Goal: Information Seeking & Learning: Check status

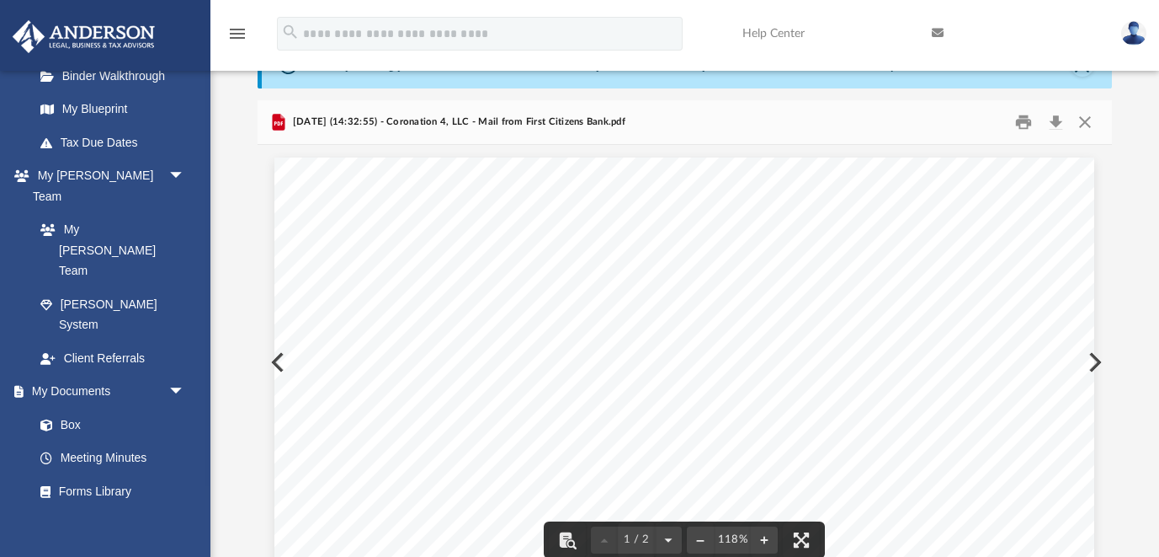
scroll to position [51, 0]
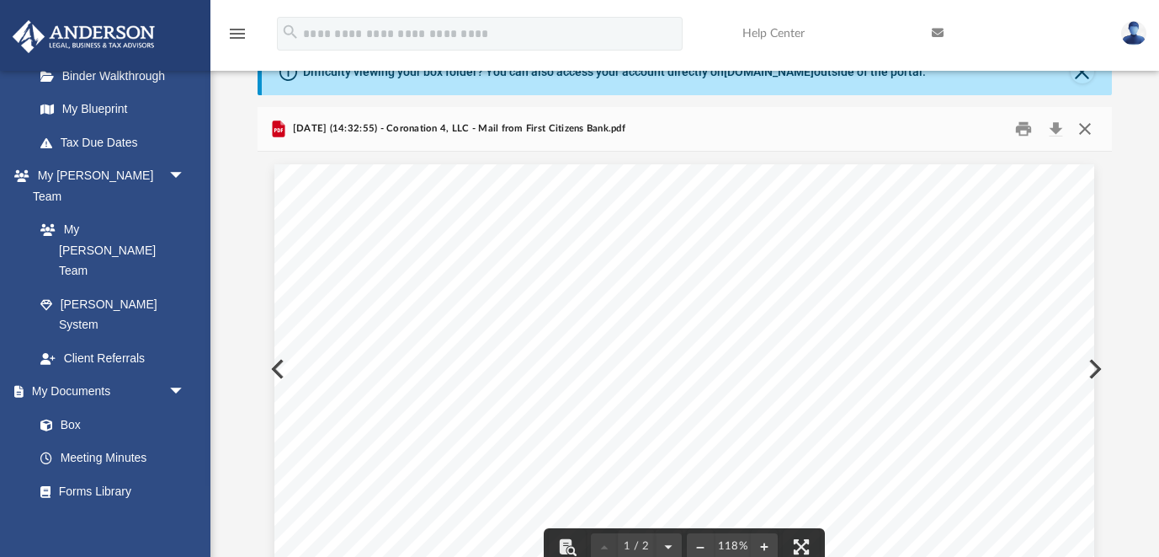
click at [1081, 131] on button "Close" at bounding box center [1085, 128] width 30 height 26
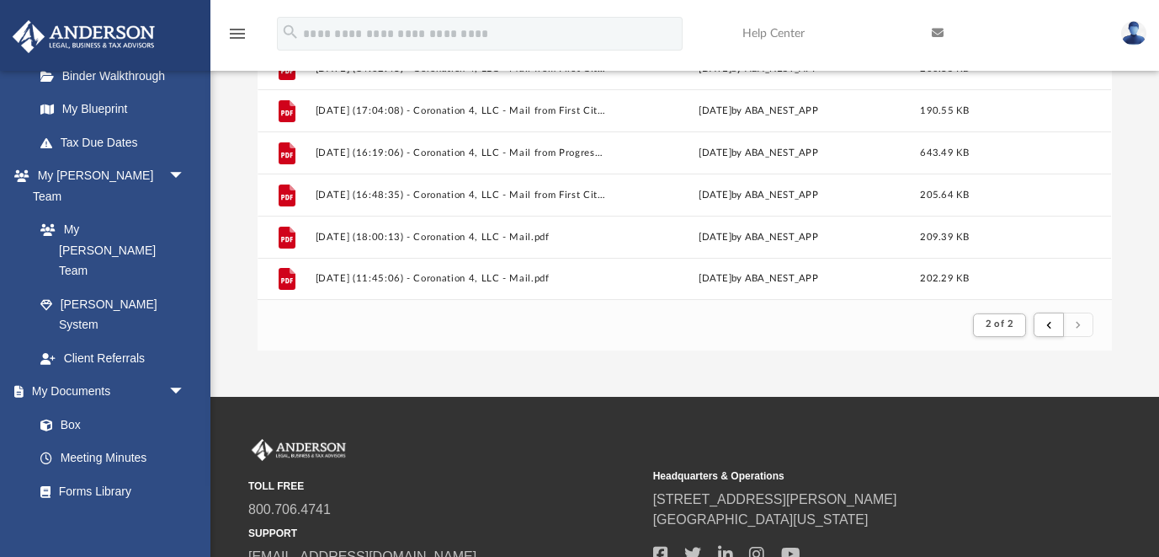
scroll to position [296, 0]
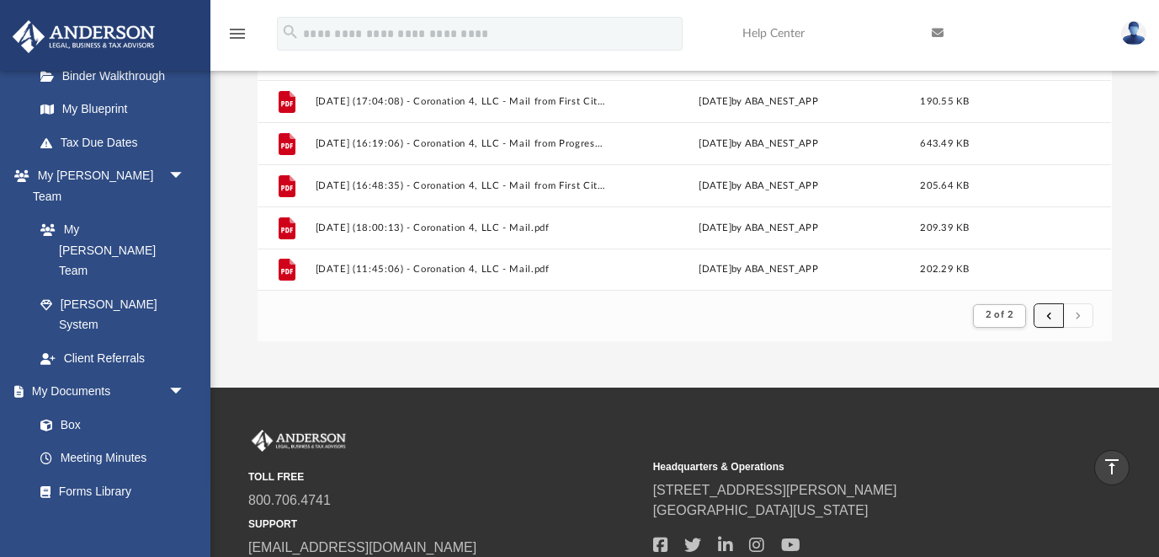
click at [1047, 312] on button "submit" at bounding box center [1049, 315] width 30 height 24
click at [1046, 310] on button "submit" at bounding box center [1049, 315] width 30 height 24
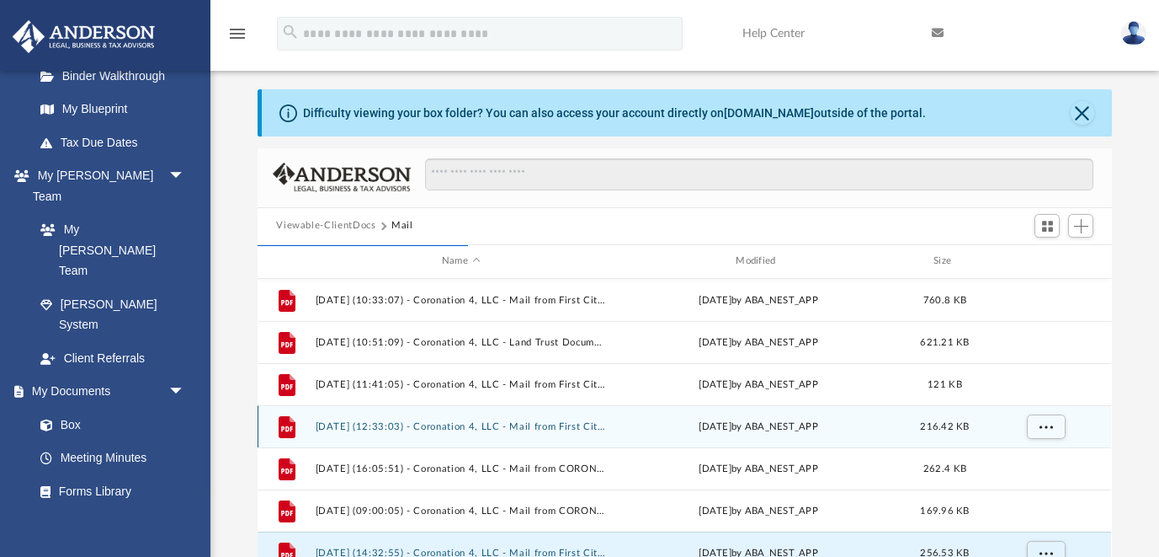
scroll to position [0, 0]
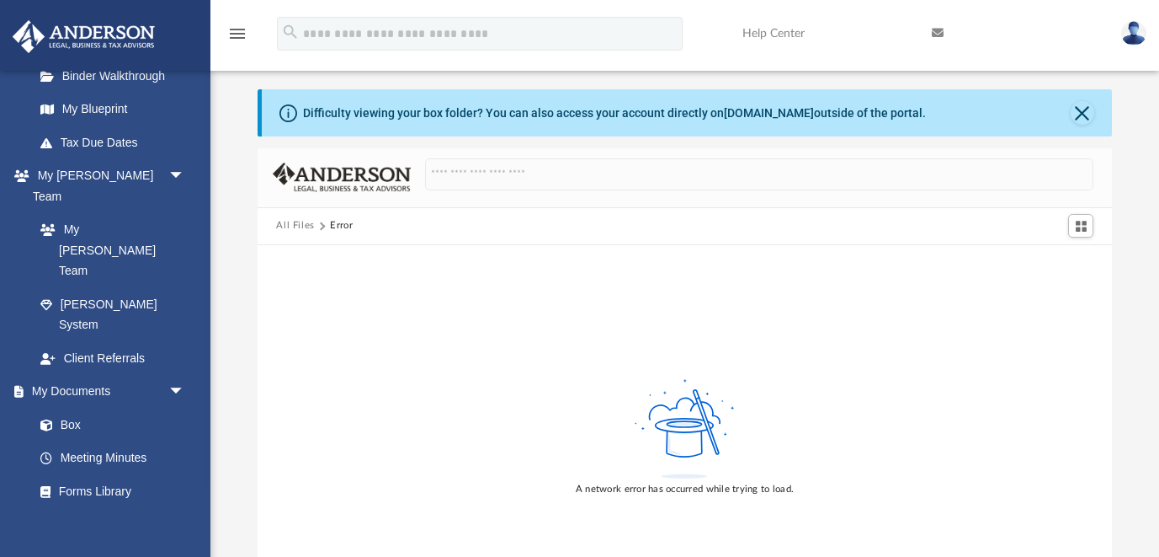
click at [1123, 38] on img at bounding box center [1134, 33] width 25 height 24
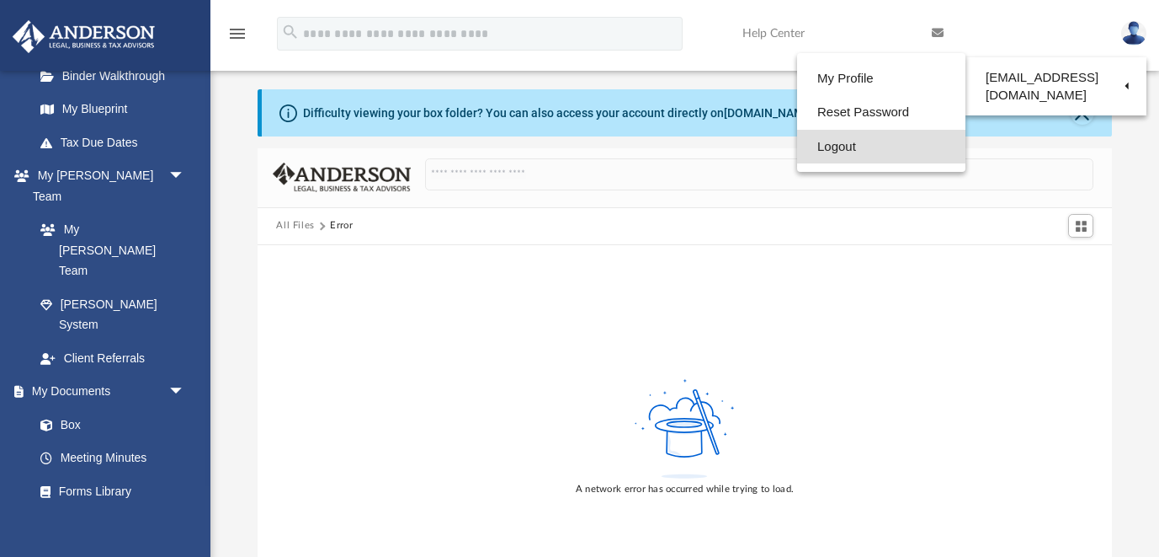
click at [797, 156] on link "Logout" at bounding box center [881, 147] width 168 height 35
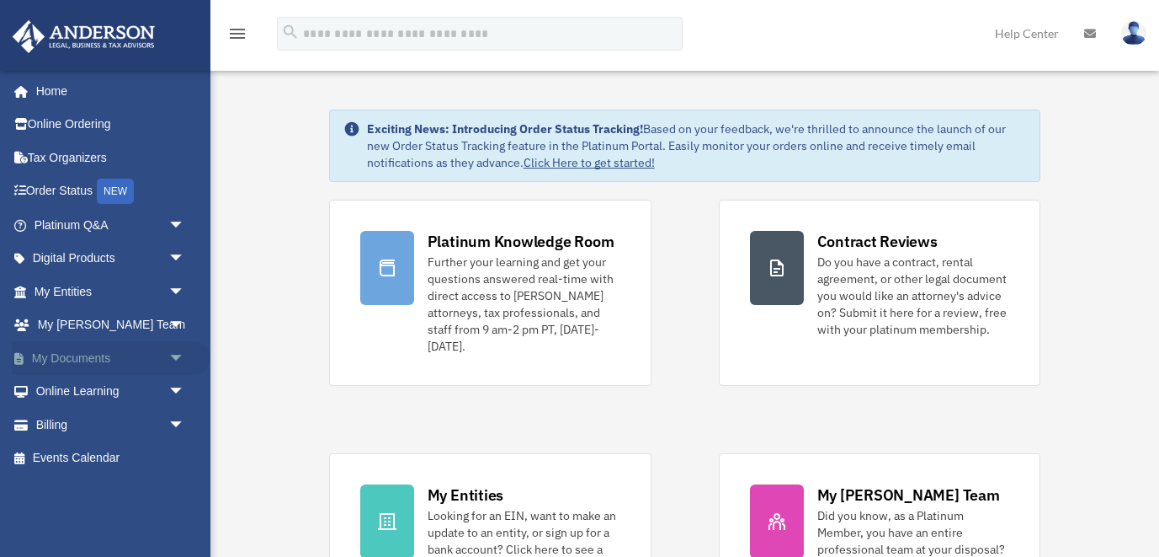
click at [115, 365] on link "My Documents arrow_drop_down" at bounding box center [111, 358] width 199 height 34
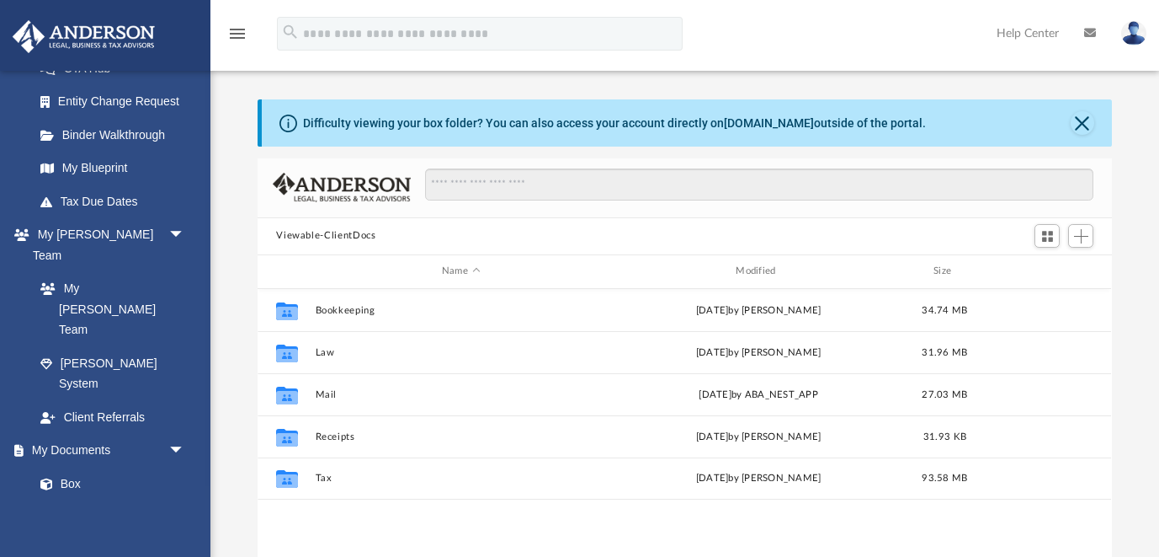
scroll to position [382, 854]
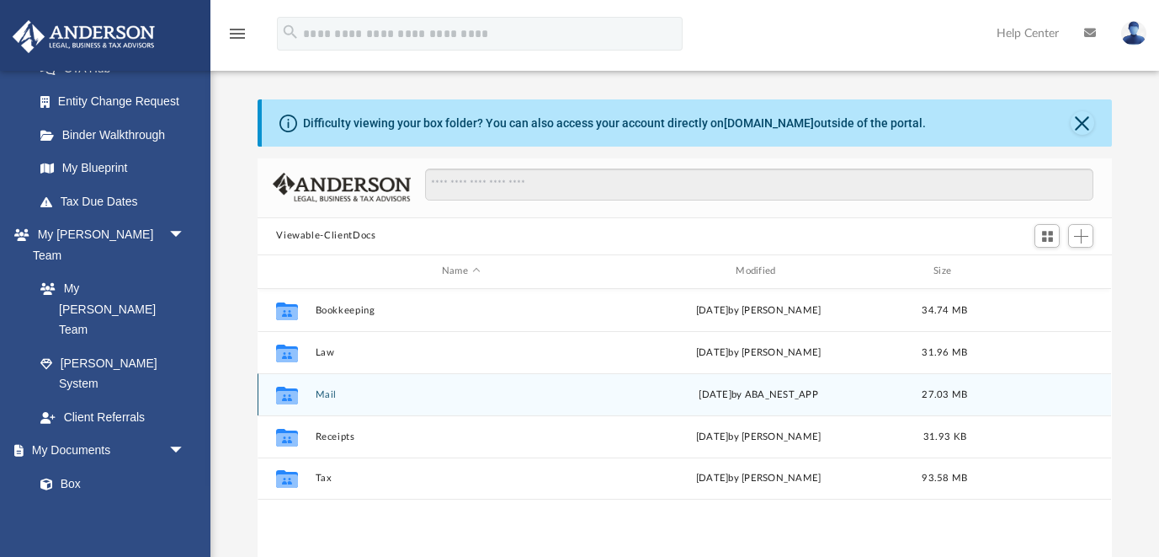
click at [331, 392] on button "Mail" at bounding box center [461, 394] width 291 height 11
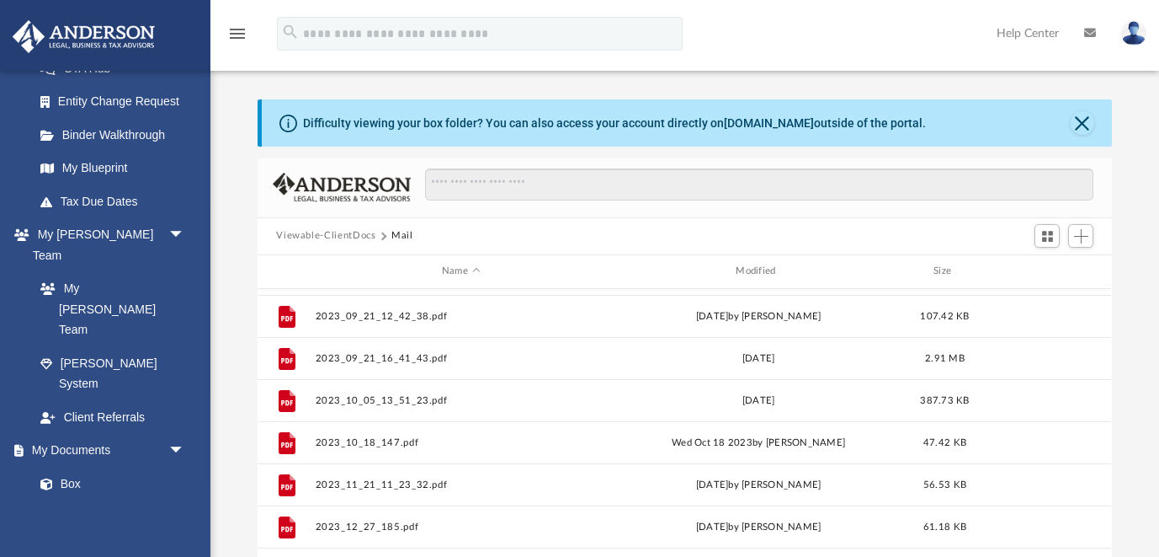
scroll to position [629, 0]
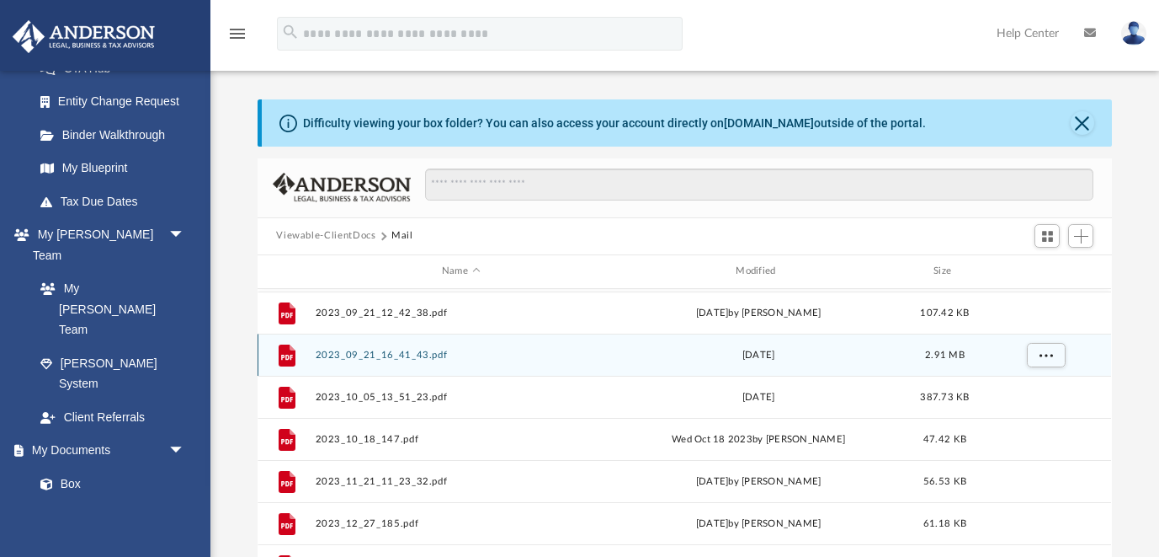
click at [428, 353] on button "2023_09_21_16_41_43.pdf" at bounding box center [461, 354] width 291 height 11
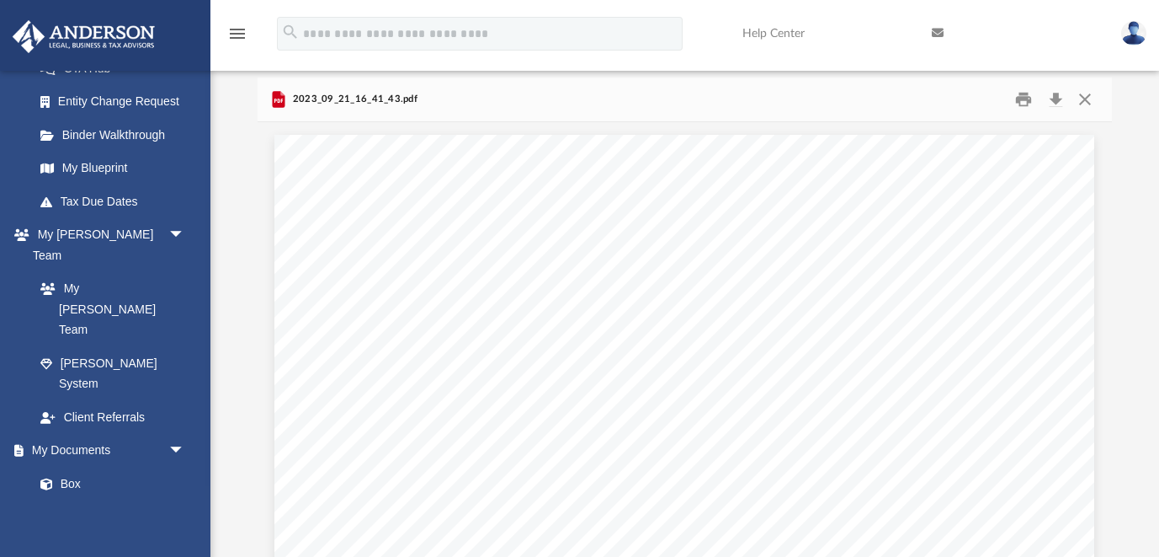
scroll to position [1, 0]
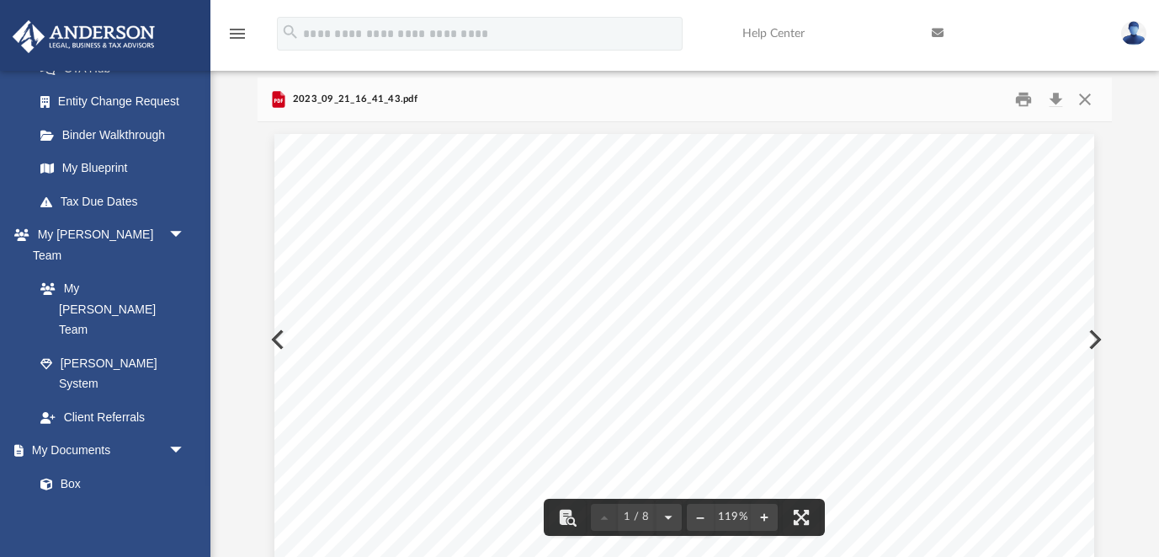
click at [1103, 334] on button "Preview" at bounding box center [1093, 339] width 37 height 47
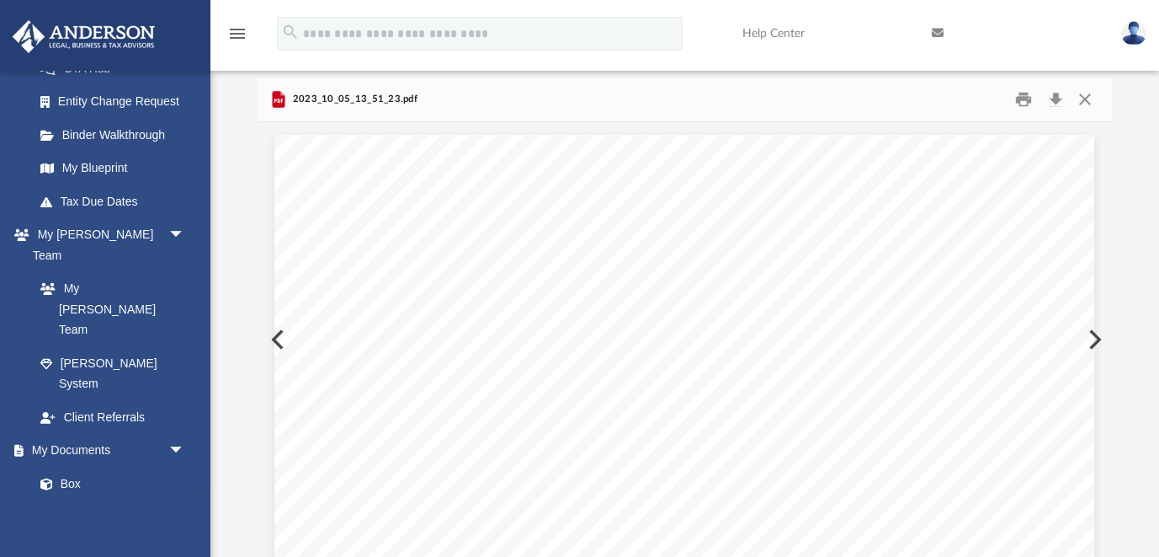
click at [1103, 333] on button "Preview" at bounding box center [1093, 339] width 37 height 47
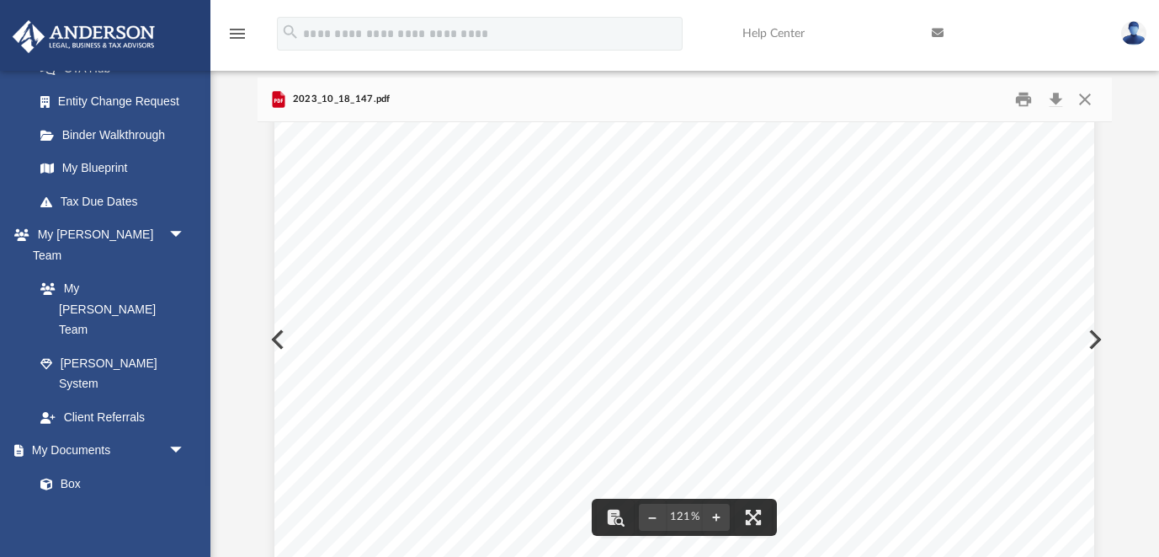
scroll to position [152, 0]
click at [1085, 103] on button "Close" at bounding box center [1085, 99] width 30 height 26
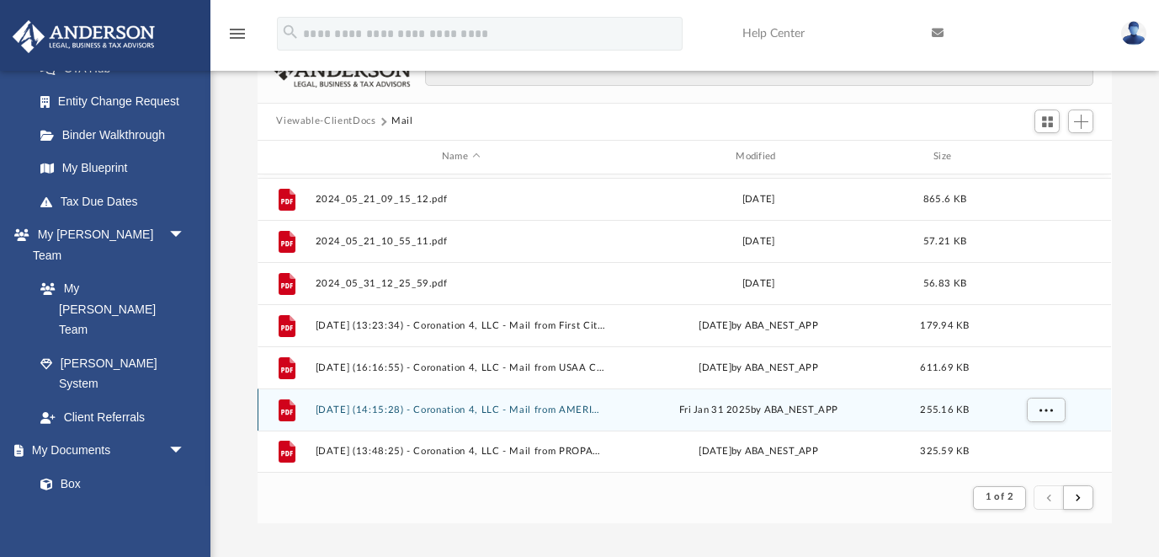
scroll to position [116, 0]
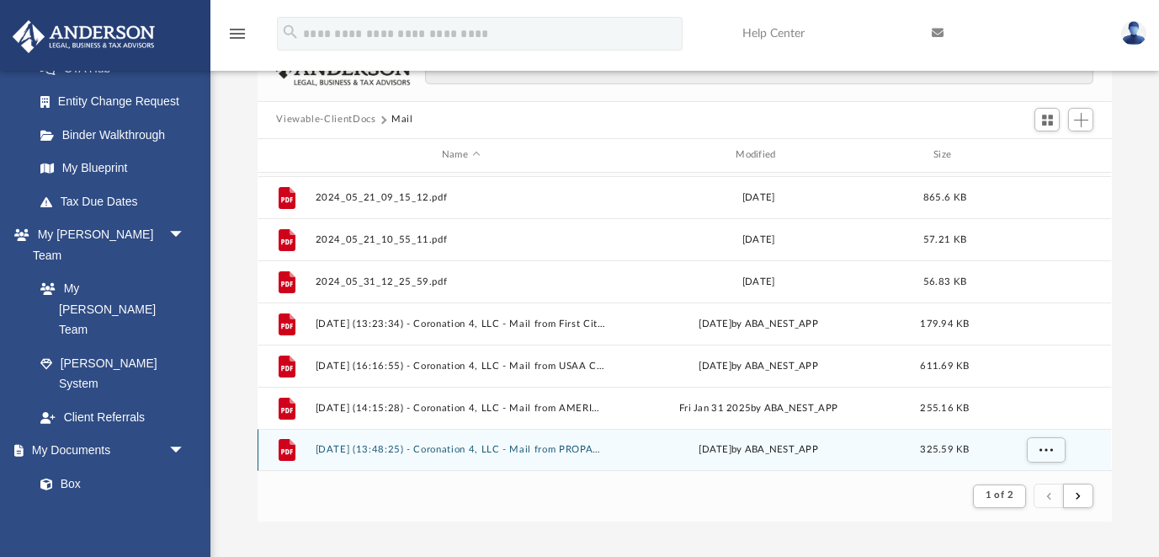
click at [558, 445] on button "[DATE] (13:48:25) - Coronation 4, LLC - Mail from PROPAY INC.pdf" at bounding box center [461, 449] width 291 height 11
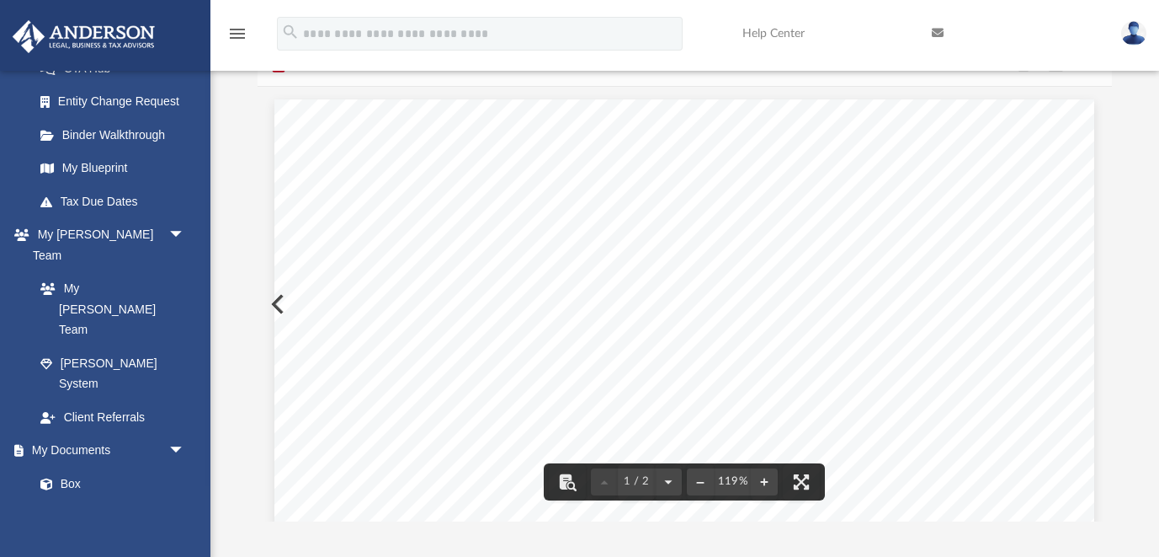
scroll to position [0, 0]
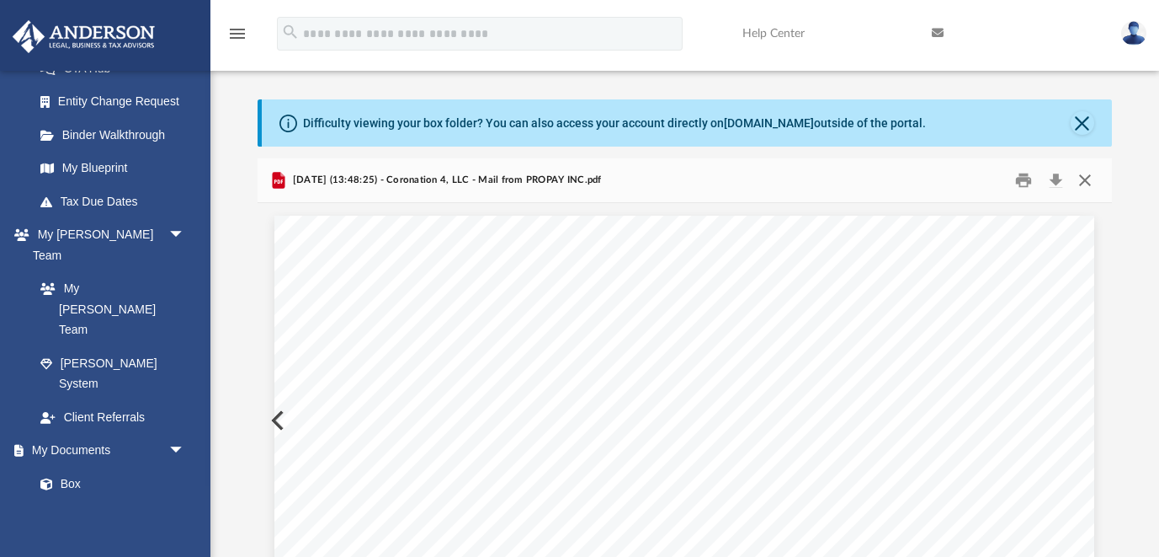
click at [1086, 172] on button "Close" at bounding box center [1085, 180] width 30 height 26
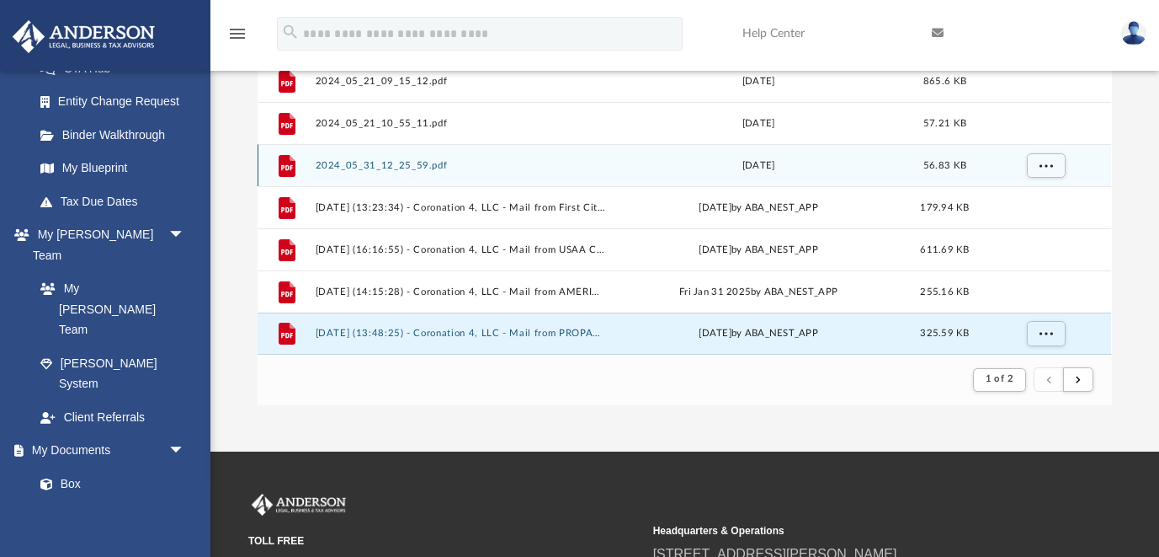
scroll to position [233, 0]
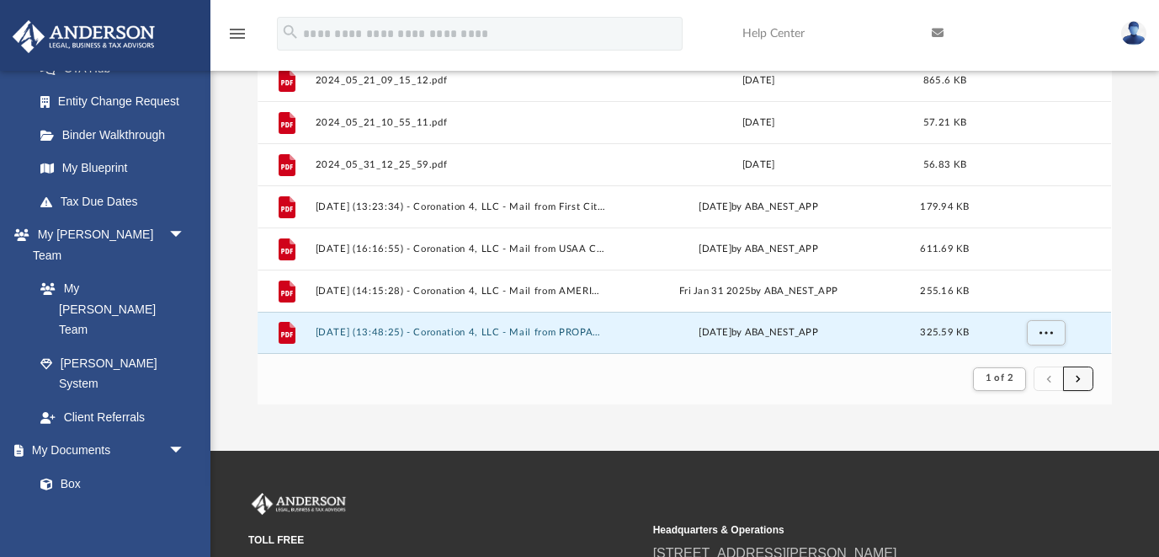
click at [1078, 376] on span "submit" at bounding box center [1078, 378] width 5 height 9
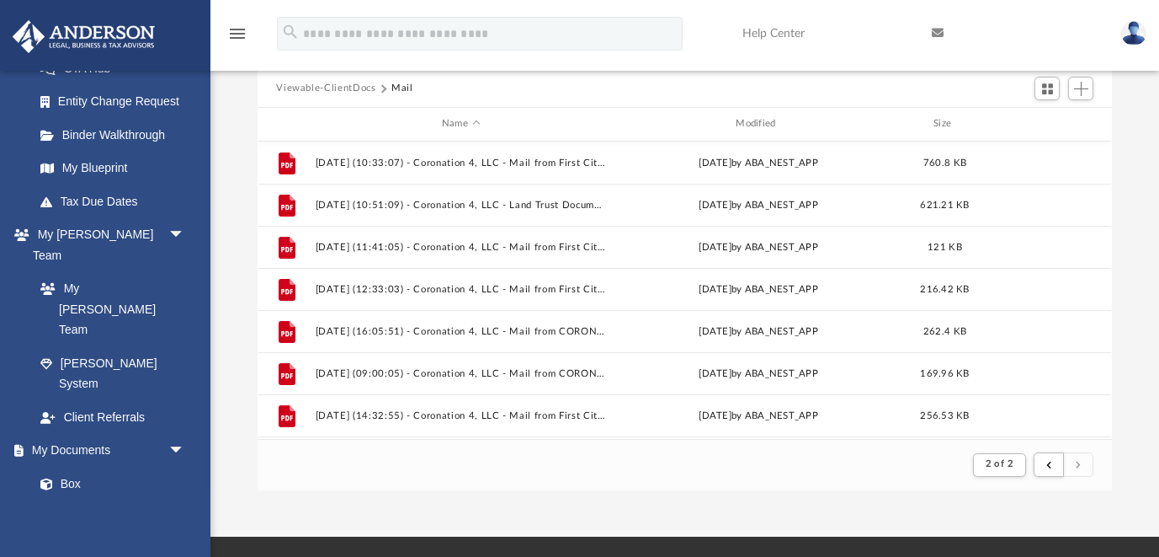
scroll to position [145, 0]
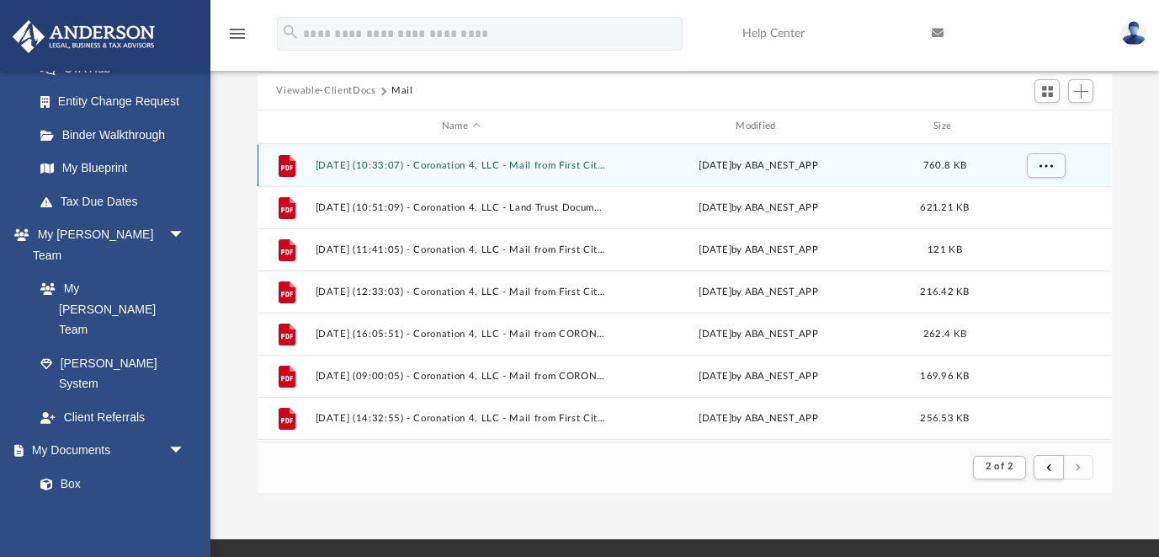
click at [584, 163] on button "[DATE] (10:33:07) - Coronation 4, LLC - Mail from First Citizens Bank.pdf" at bounding box center [461, 165] width 291 height 11
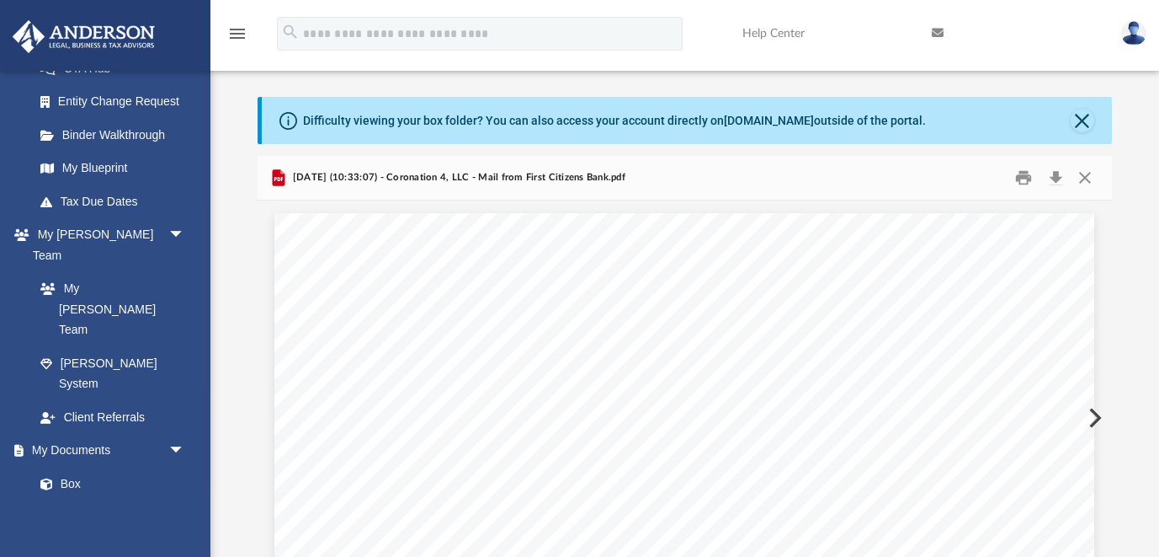
scroll to position [2, 0]
click at [1089, 184] on button "Close" at bounding box center [1085, 178] width 30 height 26
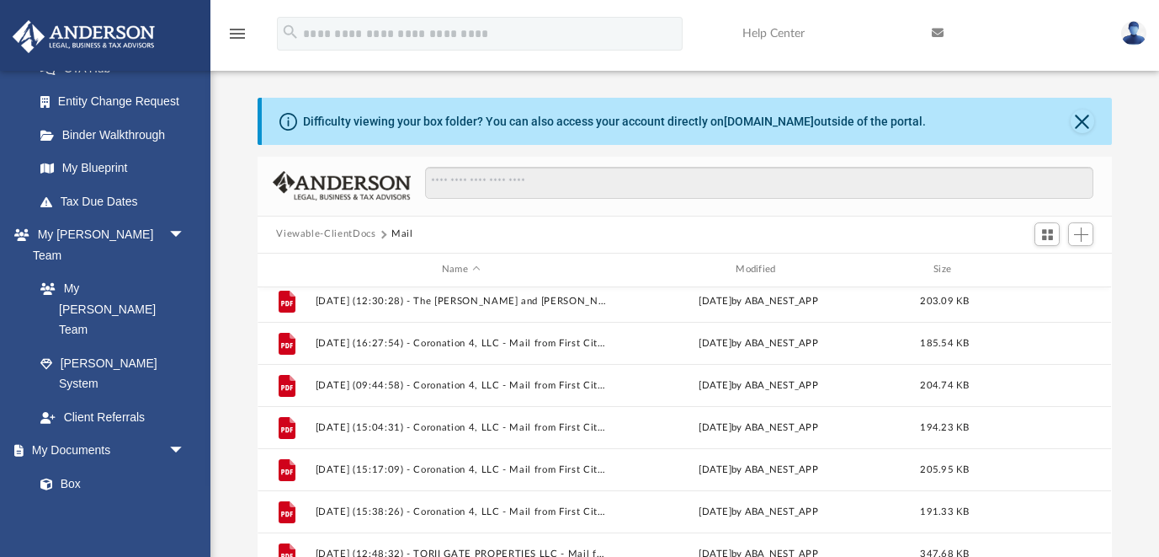
scroll to position [388, 0]
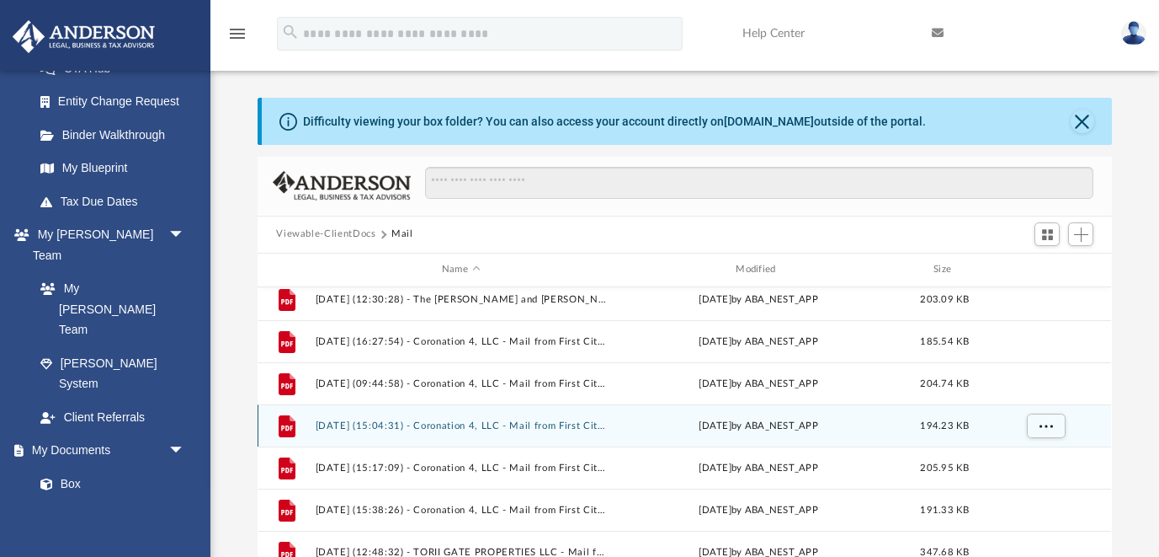
click at [525, 422] on button "[DATE] (15:04:31) - Coronation 4, LLC - Mail from First Citizens Bank.pdf" at bounding box center [461, 425] width 291 height 11
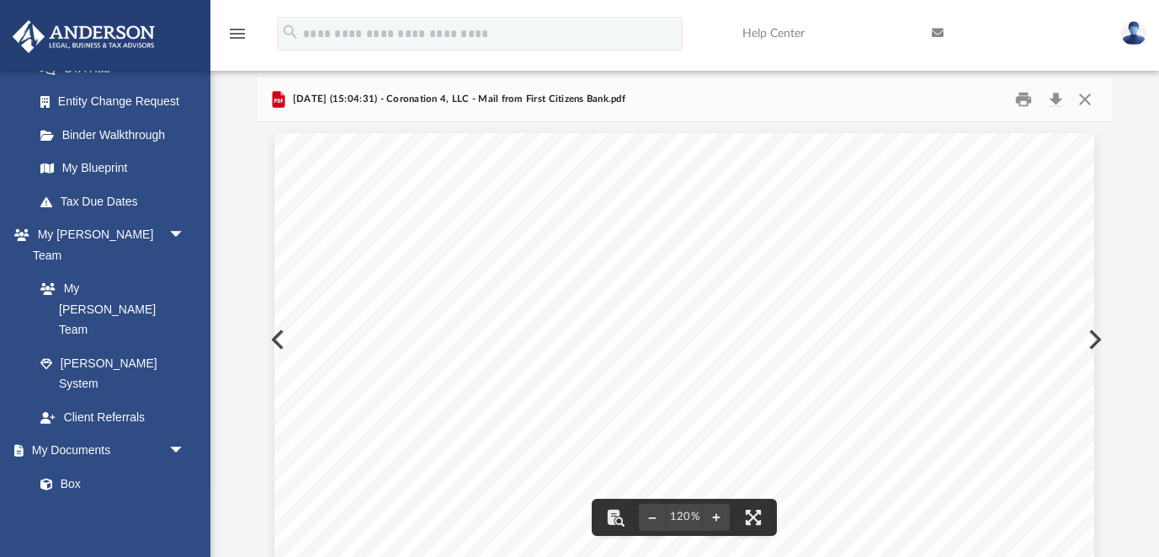
scroll to position [0, 0]
click at [1091, 99] on button "Close" at bounding box center [1085, 99] width 30 height 26
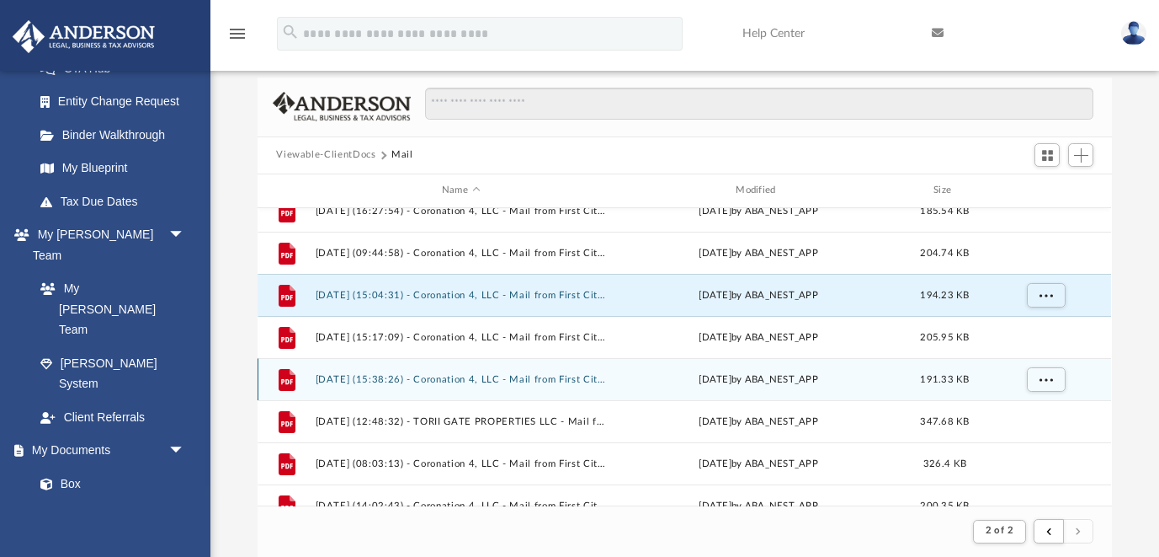
scroll to position [445, 0]
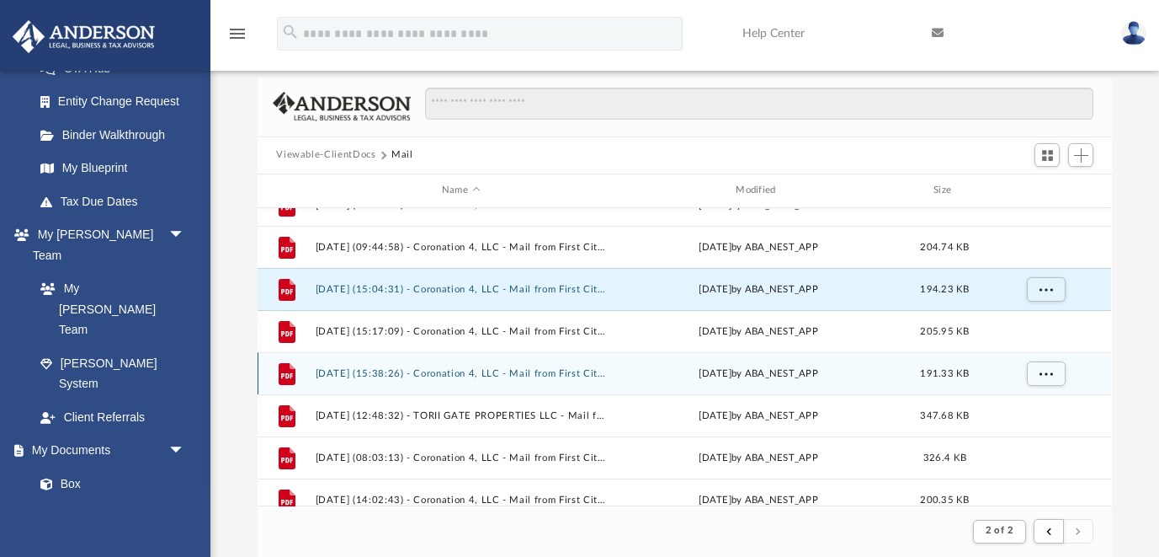
click at [514, 375] on button "[DATE] (15:38:26) - Coronation 4, LLC - Mail from First Citizens Bank.pdf" at bounding box center [461, 373] width 291 height 11
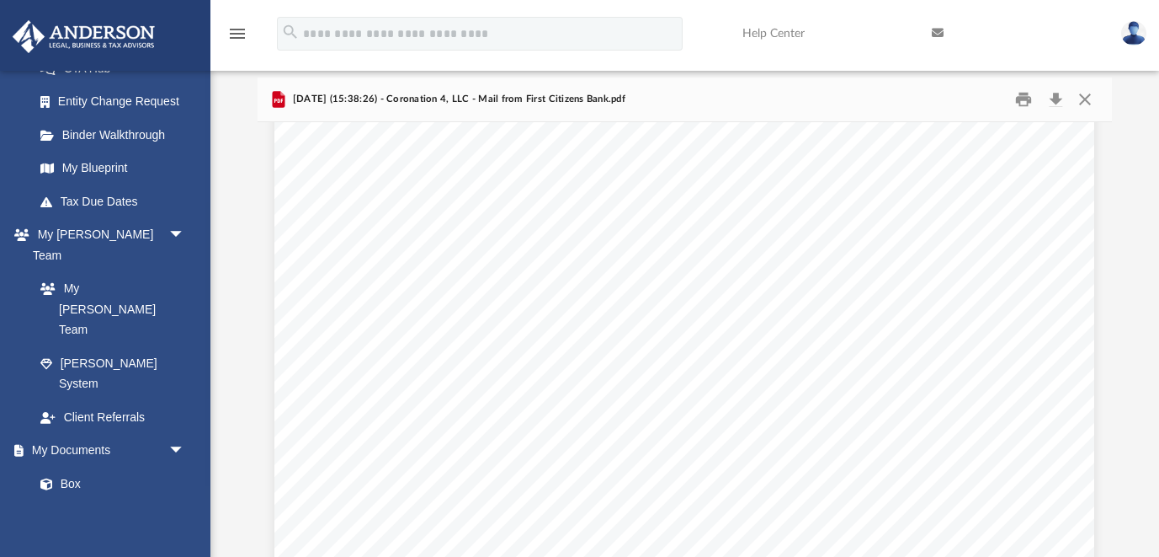
scroll to position [328, 0]
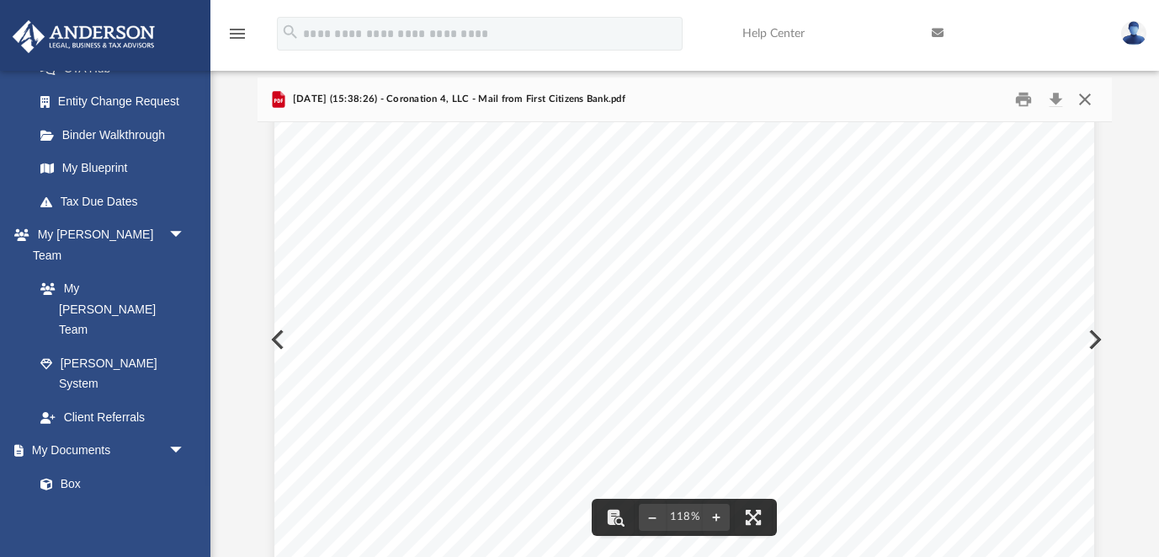
click at [1088, 100] on button "Close" at bounding box center [1085, 99] width 30 height 26
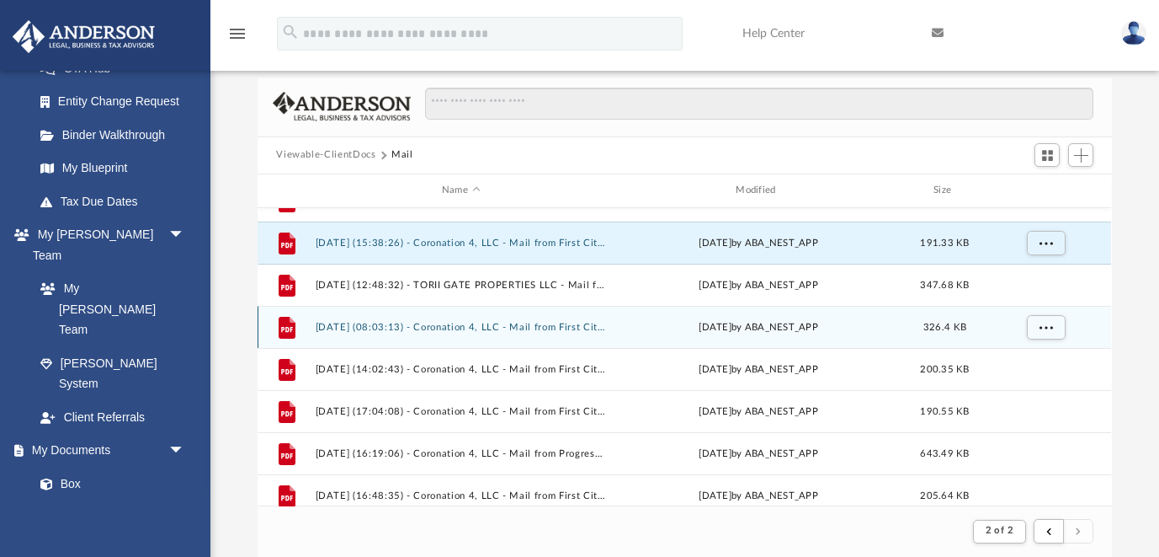
scroll to position [578, 0]
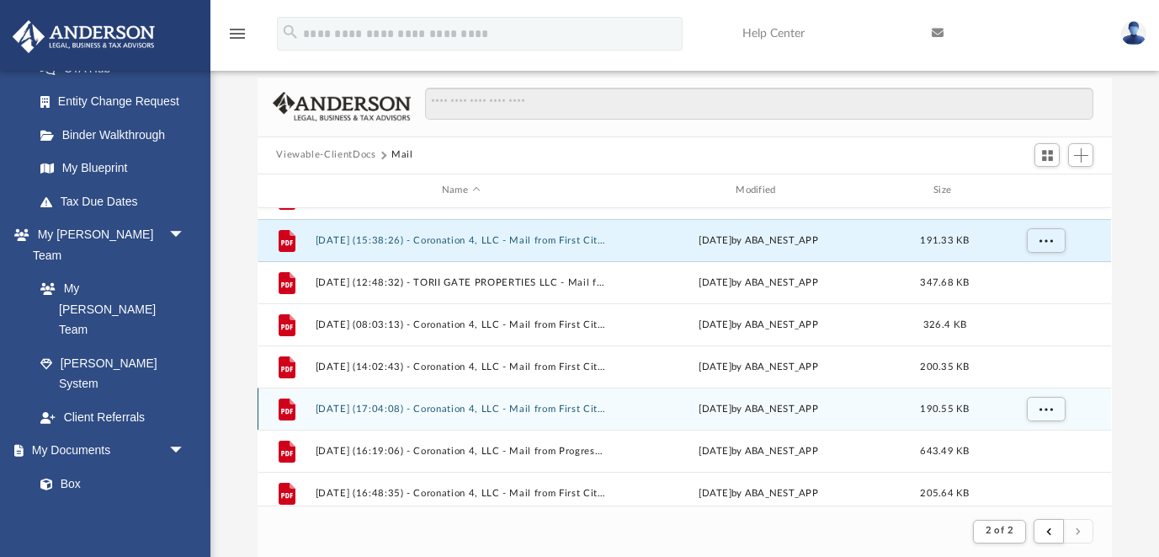
click at [560, 408] on button "[DATE] (17:04:08) - Coronation 4, LLC - Mail from First Citizens Bank.pdf" at bounding box center [461, 408] width 291 height 11
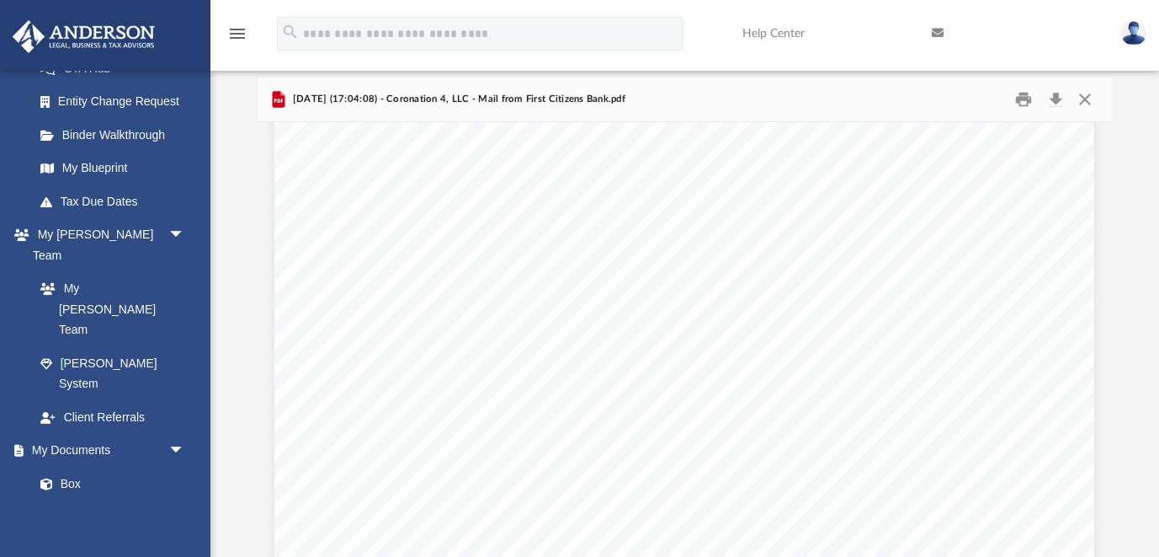
scroll to position [370, 0]
